Goal: Find specific page/section: Find specific page/section

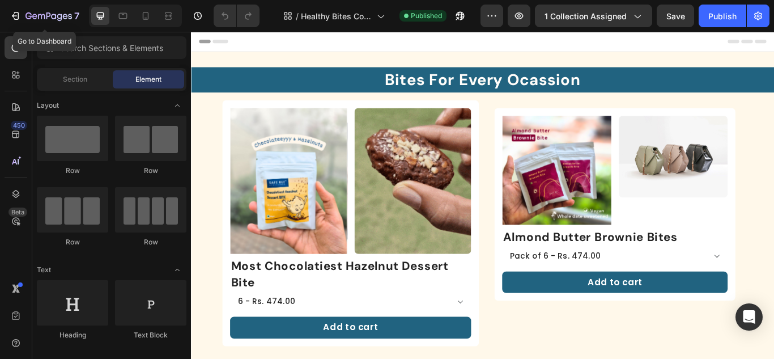
drag, startPoint x: 204, startPoint y: 43, endPoint x: 333, endPoint y: 39, distance: 129.9
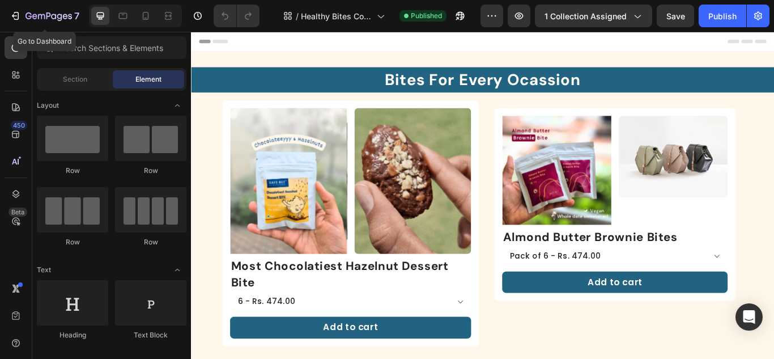
click at [333, 39] on div "Header" at bounding box center [531, 43] width 662 height 23
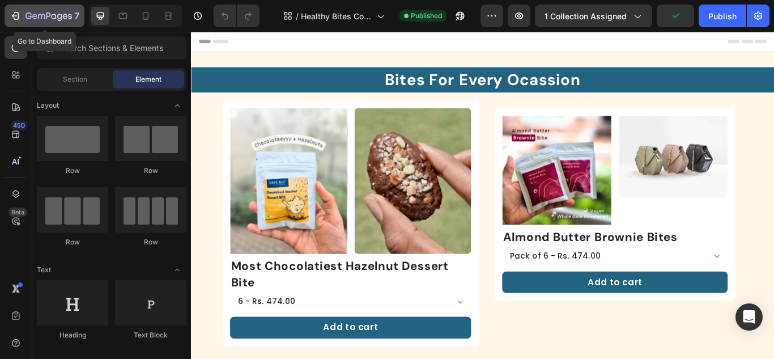
drag, startPoint x: 44, startPoint y: 10, endPoint x: 11, endPoint y: 12, distance: 32.4
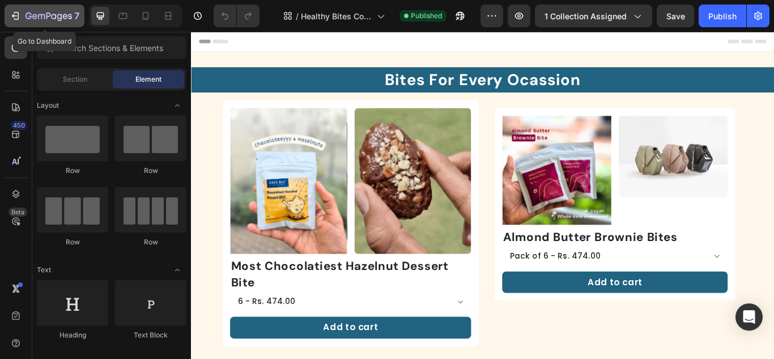
drag, startPoint x: 206, startPoint y: 45, endPoint x: 244, endPoint y: 57, distance: 39.3
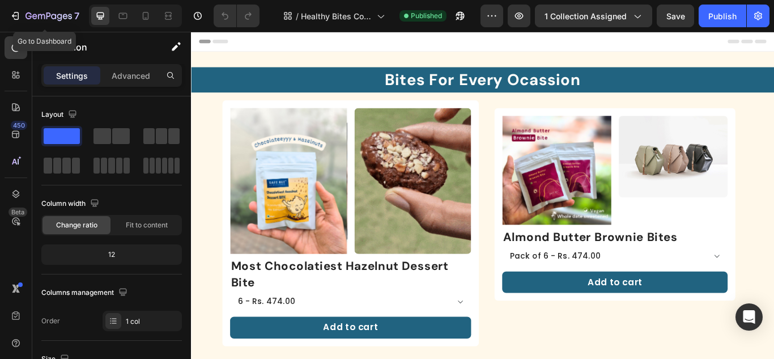
drag, startPoint x: 204, startPoint y: 49, endPoint x: 310, endPoint y: 50, distance: 105.5
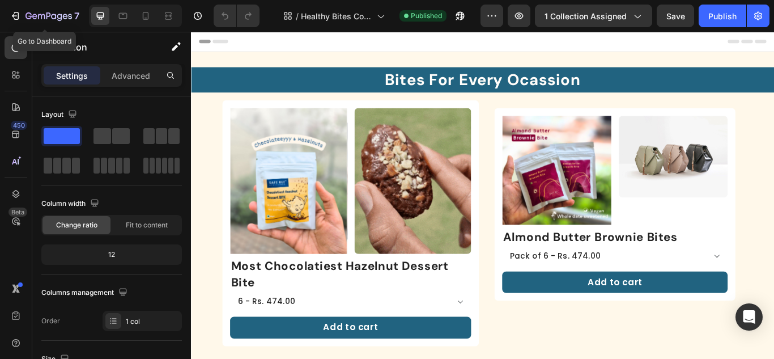
click at [310, 50] on div "Header" at bounding box center [531, 43] width 662 height 23
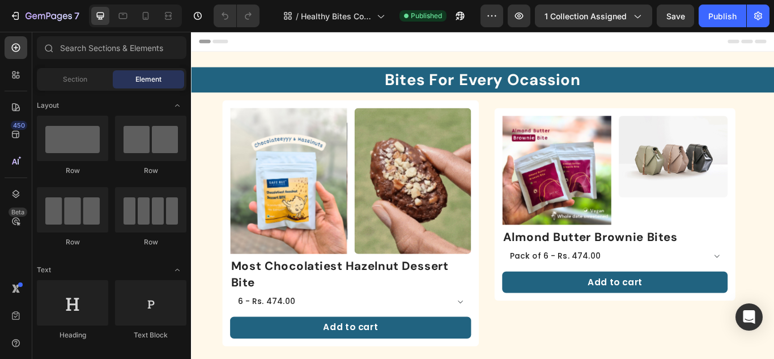
drag, startPoint x: 203, startPoint y: 45, endPoint x: 299, endPoint y: 49, distance: 96.5
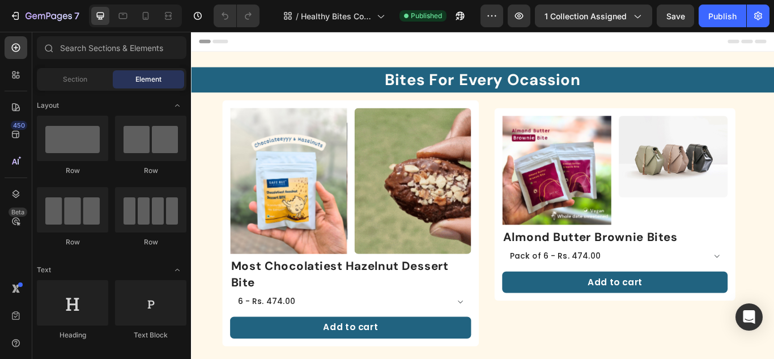
click at [299, 49] on div "Header" at bounding box center [531, 43] width 662 height 23
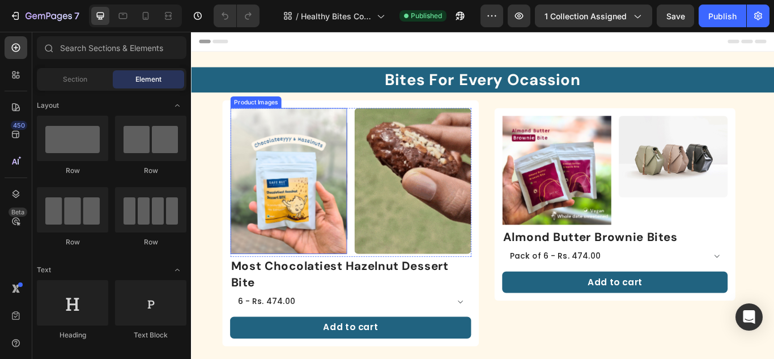
click at [316, 181] on img at bounding box center [304, 206] width 136 height 170
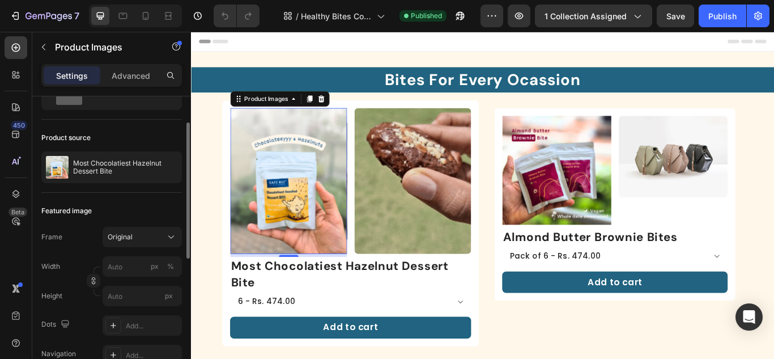
scroll to position [113, 0]
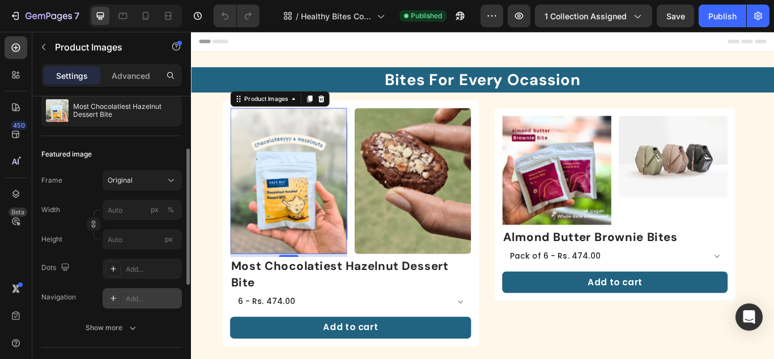
click at [114, 293] on div at bounding box center [113, 298] width 16 height 16
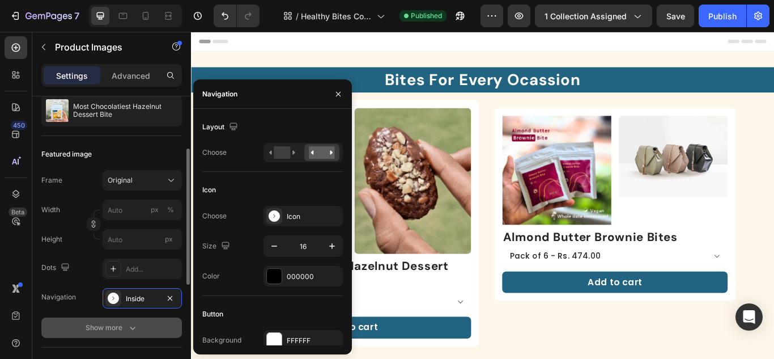
click at [125, 331] on div "Show more" at bounding box center [112, 327] width 53 height 11
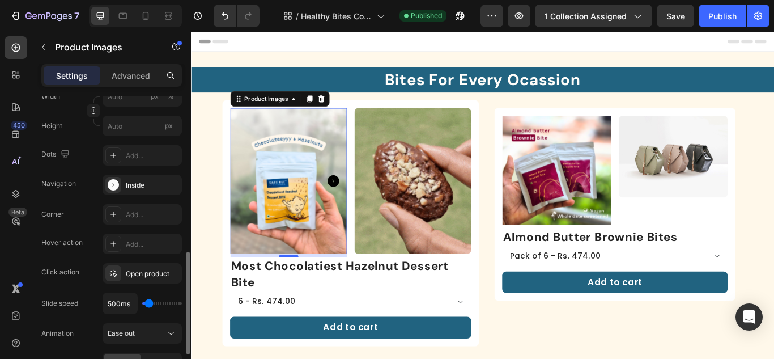
scroll to position [283, 0]
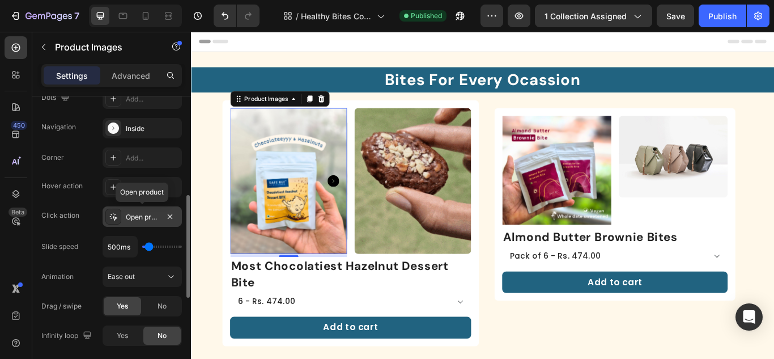
click at [129, 217] on div "Open product" at bounding box center [142, 217] width 33 height 10
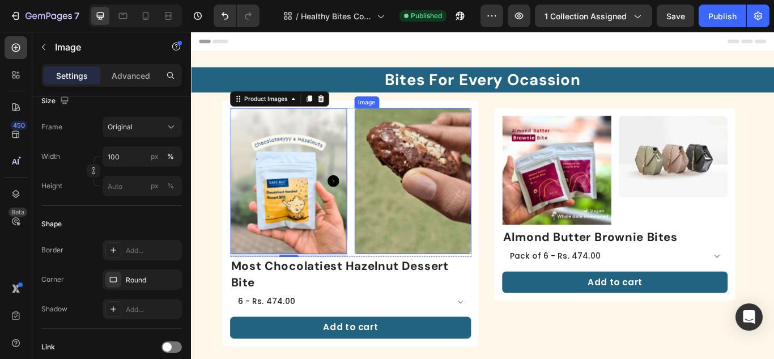
click at [463, 174] on img at bounding box center [450, 206] width 136 height 170
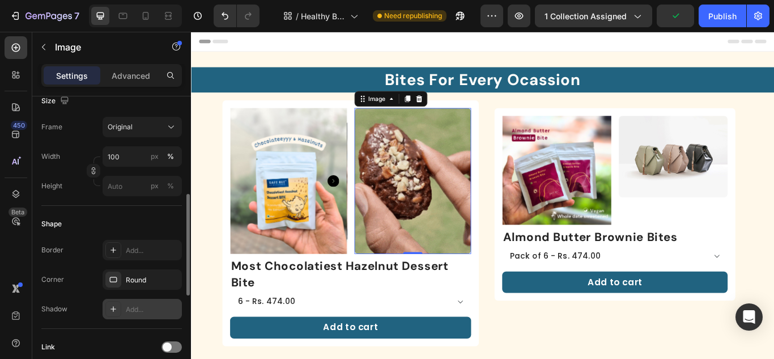
scroll to position [340, 0]
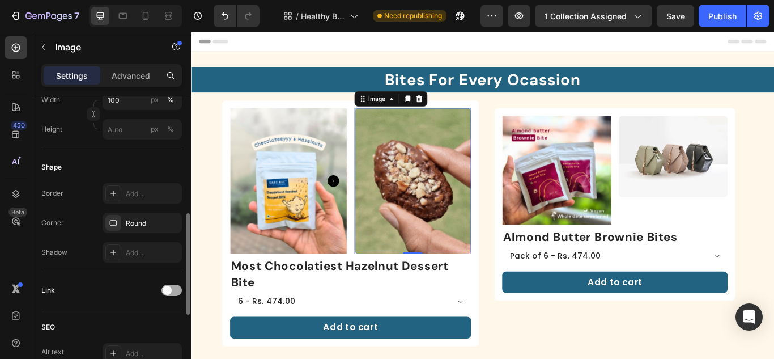
click at [176, 291] on div at bounding box center [172, 290] width 20 height 11
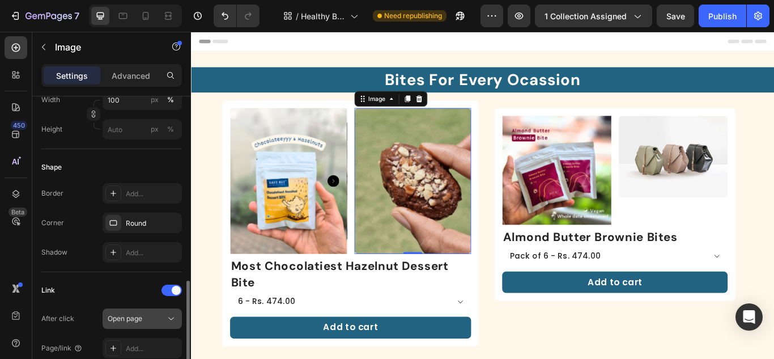
scroll to position [397, 0]
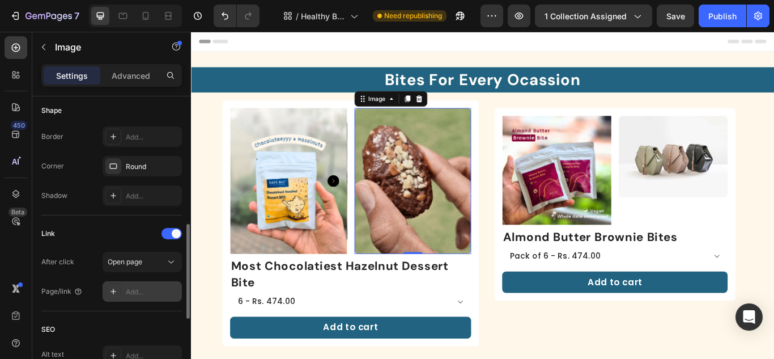
click at [113, 291] on icon at bounding box center [114, 292] width 6 height 6
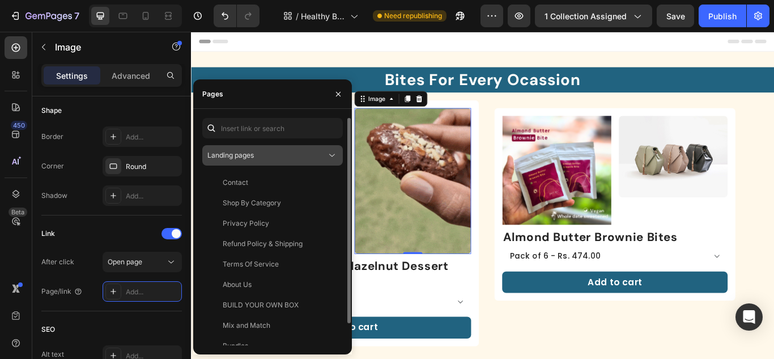
click at [236, 150] on div "Landing pages" at bounding box center [273, 155] width 130 height 11
